Goal: Information Seeking & Learning: Compare options

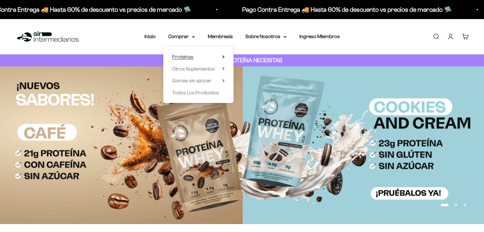
click at [190, 53] on span "Proteínas" at bounding box center [182, 57] width 21 height 8
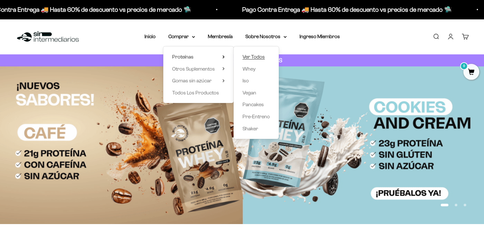
click at [253, 58] on span "Ver Todos" at bounding box center [254, 56] width 22 height 5
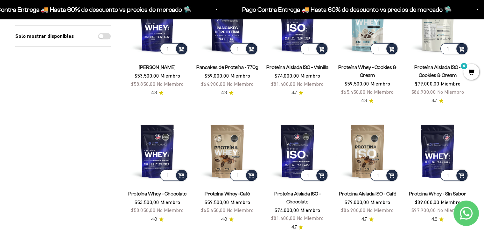
scroll to position [127, 0]
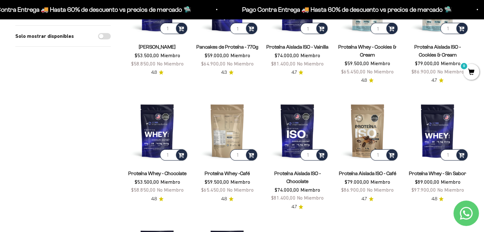
click at [226, 124] on img at bounding box center [227, 131] width 62 height 62
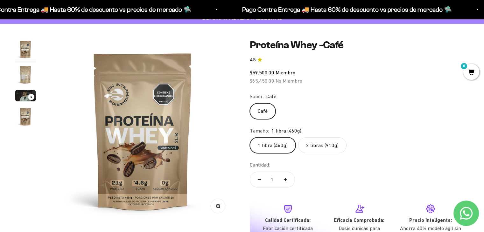
scroll to position [32, 0]
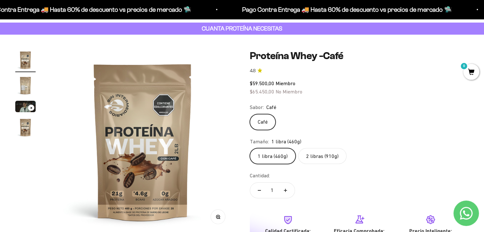
click at [20, 83] on img "Ir al artículo 2" at bounding box center [25, 85] width 20 height 20
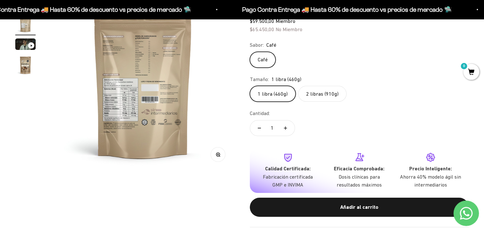
scroll to position [96, 0]
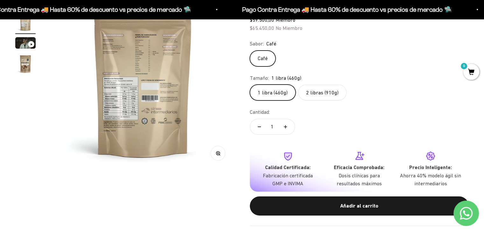
click at [148, 128] on img at bounding box center [143, 78] width 184 height 184
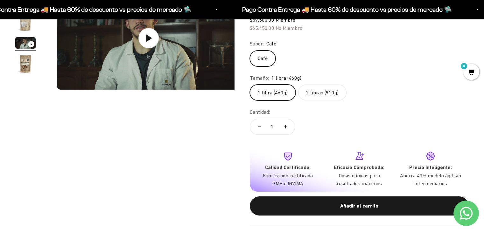
scroll to position [0, 382]
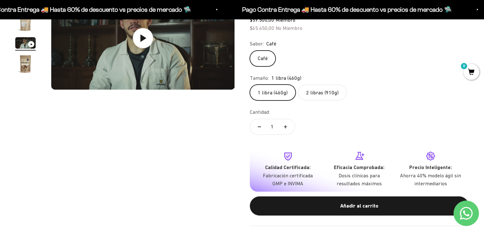
click at [28, 25] on img "Ir al artículo 2" at bounding box center [25, 22] width 20 height 20
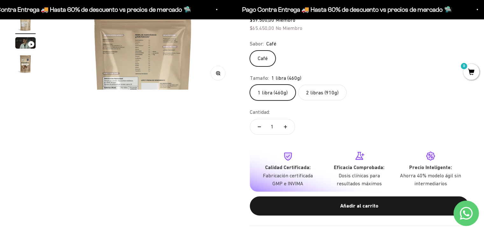
click at [97, 78] on img at bounding box center [143, 78] width 184 height 184
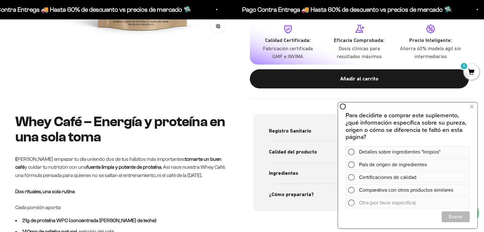
scroll to position [127, 0]
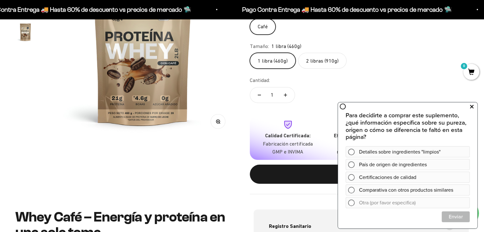
click at [473, 108] on icon at bounding box center [472, 107] width 4 height 8
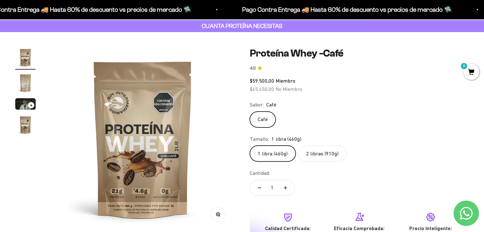
scroll to position [32, 0]
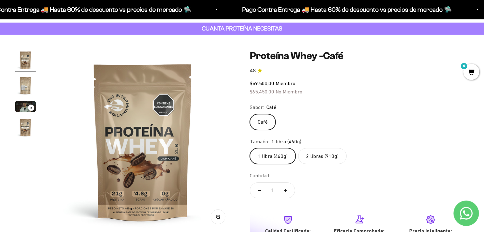
click at [331, 154] on label "2 libras (910g)" at bounding box center [322, 156] width 48 height 16
click at [250, 148] on input "2 libras (910g)" at bounding box center [250, 148] width 0 height 0
click at [287, 156] on label "1 libra (460g)" at bounding box center [273, 156] width 46 height 16
click at [250, 148] on input "1 libra (460g)" at bounding box center [250, 148] width 0 height 0
click at [330, 153] on label "2 libras (910g)" at bounding box center [322, 156] width 48 height 16
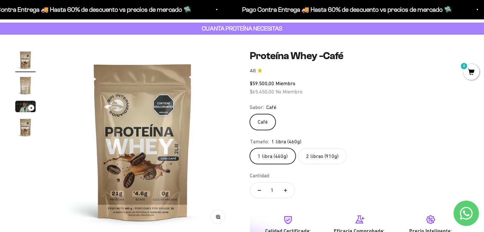
click at [250, 148] on input "2 libras (910g)" at bounding box center [250, 148] width 0 height 0
click at [287, 154] on label "1 libra (460g)" at bounding box center [273, 156] width 46 height 16
click at [250, 148] on input "1 libra (460g)" at bounding box center [250, 148] width 0 height 0
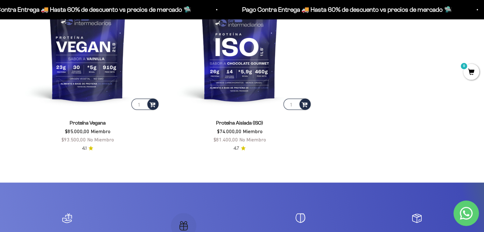
scroll to position [1210, 0]
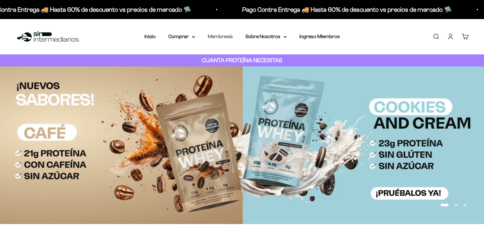
drag, startPoint x: 0, startPoint y: 0, endPoint x: 216, endPoint y: 36, distance: 218.5
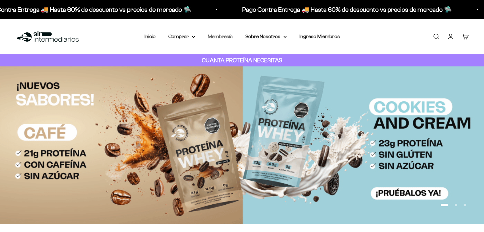
click at [216, 36] on link "Membresía" at bounding box center [220, 36] width 25 height 5
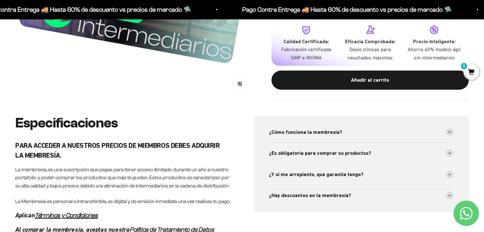
scroll to position [350, 0]
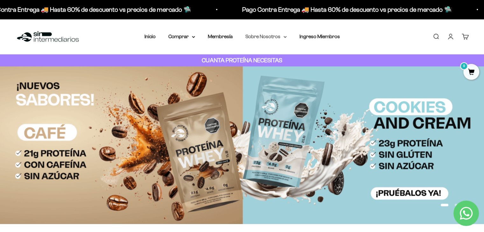
click at [285, 37] on icon at bounding box center [285, 36] width 3 height 1
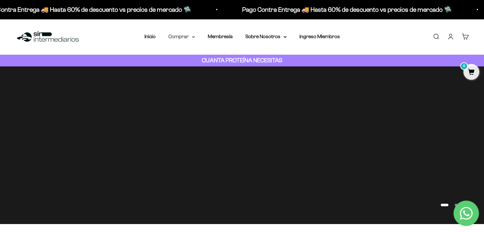
click at [195, 37] on icon at bounding box center [193, 36] width 3 height 1
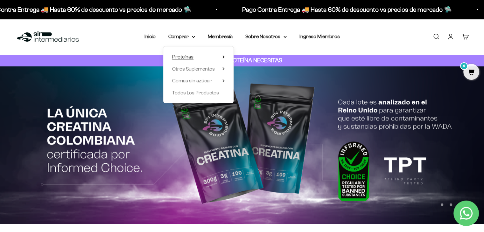
click at [186, 59] on span "Proteínas" at bounding box center [182, 56] width 21 height 5
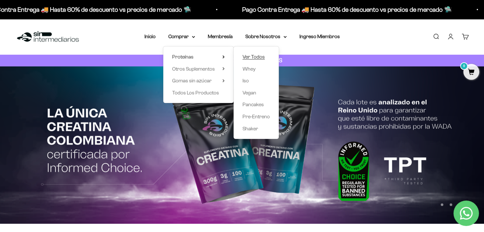
click at [253, 58] on span "Ver Todos" at bounding box center [254, 56] width 22 height 5
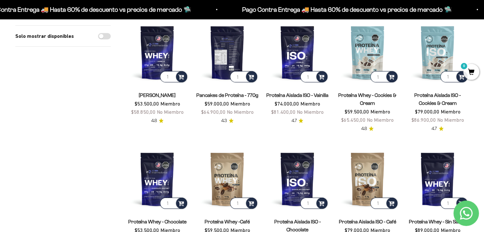
scroll to position [96, 0]
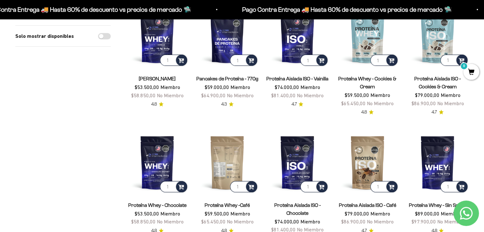
click at [215, 160] on img at bounding box center [227, 162] width 62 height 62
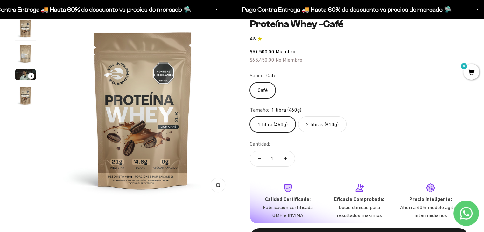
click at [150, 152] on img at bounding box center [143, 110] width 184 height 184
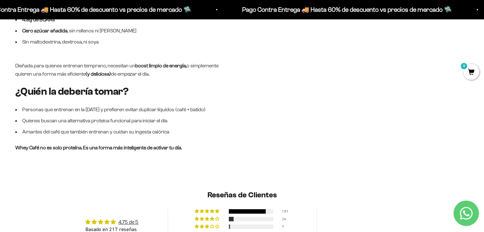
scroll to position [478, 0]
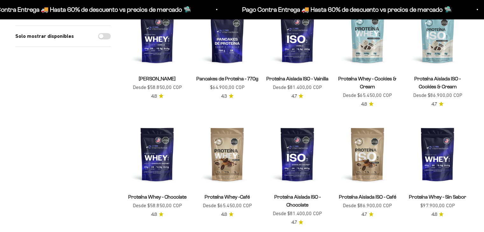
scroll to position [96, 0]
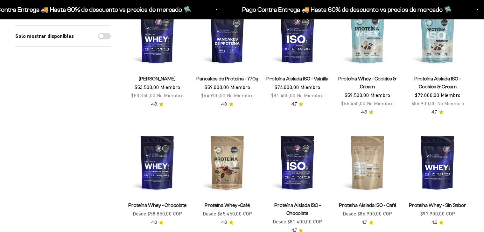
click at [363, 159] on img at bounding box center [368, 162] width 62 height 62
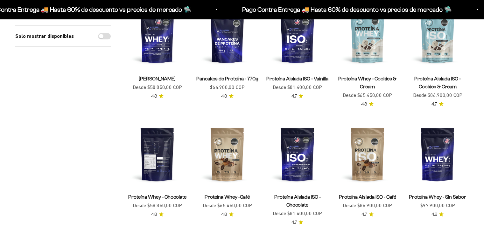
scroll to position [96, 0]
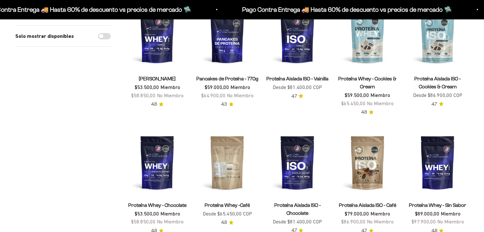
click at [224, 150] on img at bounding box center [227, 162] width 62 height 62
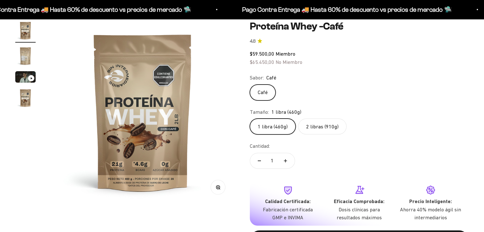
scroll to position [64, 0]
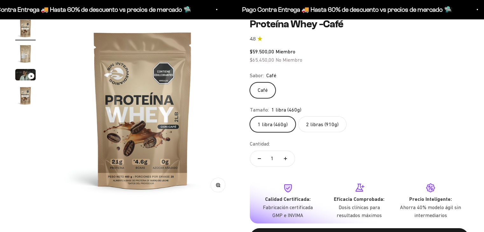
click at [22, 50] on img "Ir al artículo 2" at bounding box center [25, 54] width 20 height 20
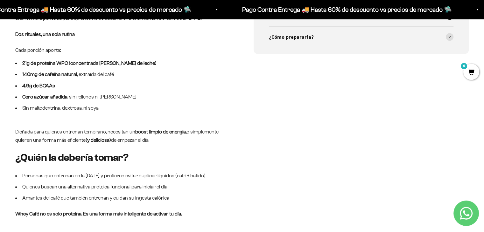
scroll to position [382, 0]
